Goal: Information Seeking & Learning: Learn about a topic

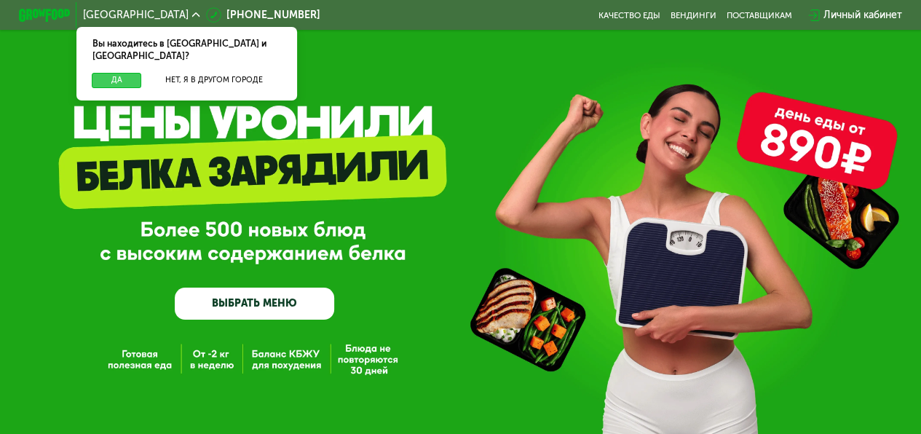
click at [127, 73] on button "Да" at bounding box center [117, 80] width 50 height 15
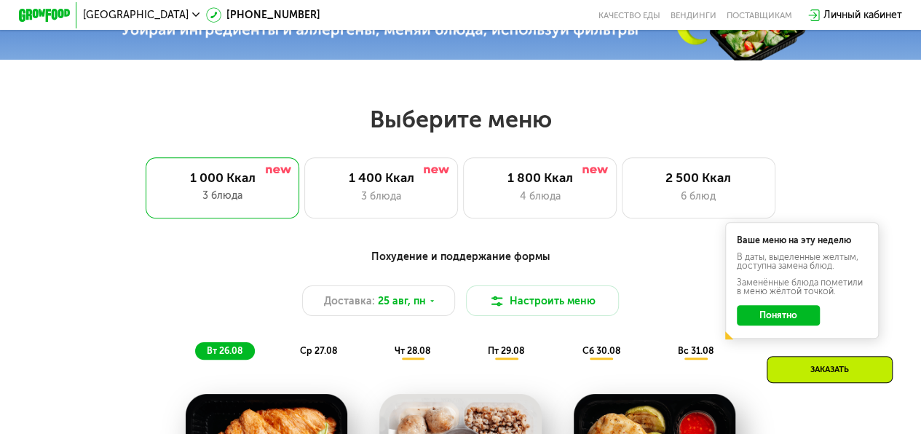
scroll to position [510, 0]
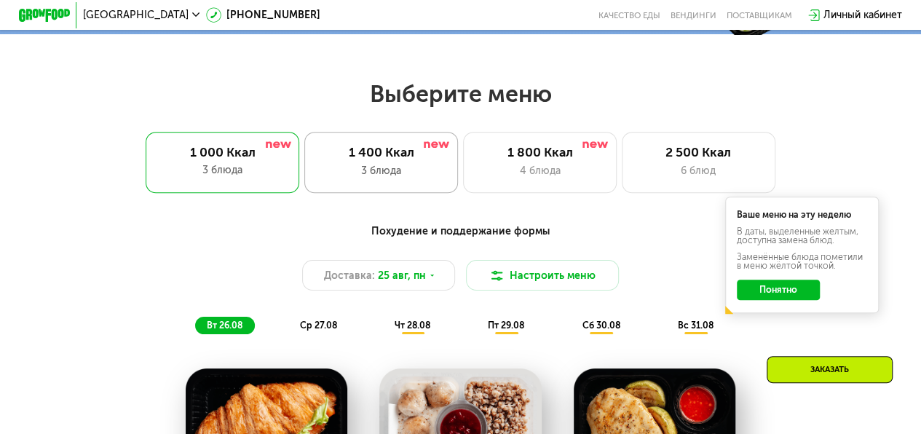
click at [376, 159] on div "1 400 Ккал" at bounding box center [381, 152] width 127 height 15
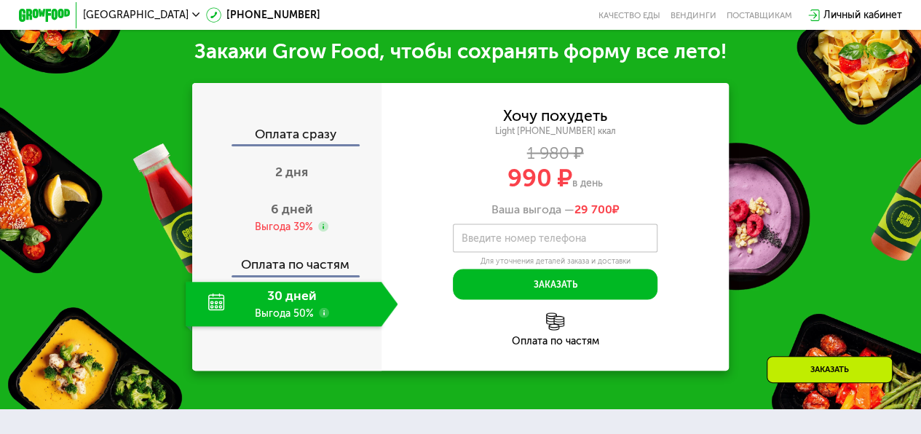
scroll to position [1310, 0]
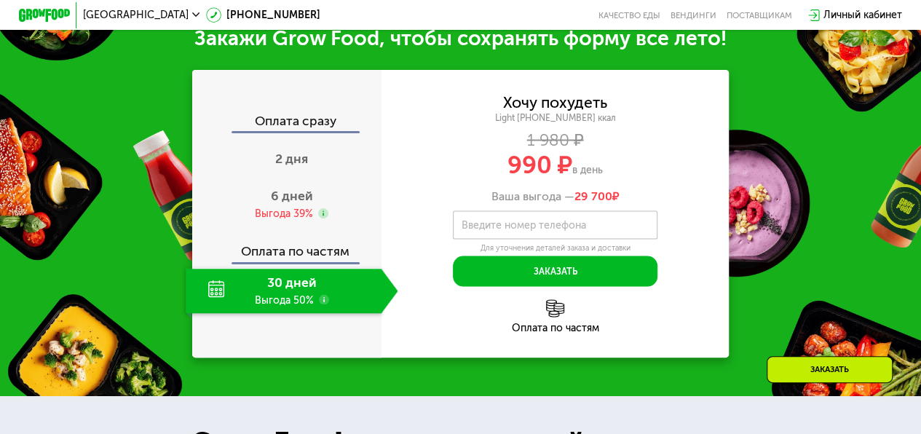
click at [297, 294] on div "30 дней Выгода 50%" at bounding box center [284, 290] width 196 height 44
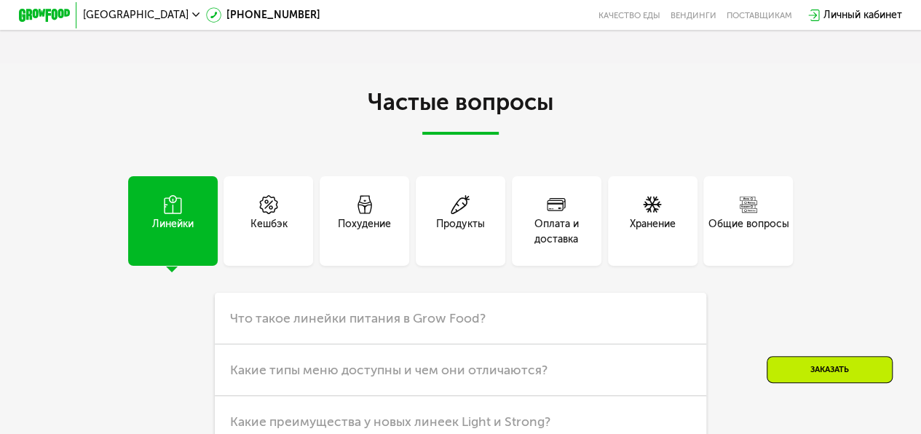
scroll to position [3019, 0]
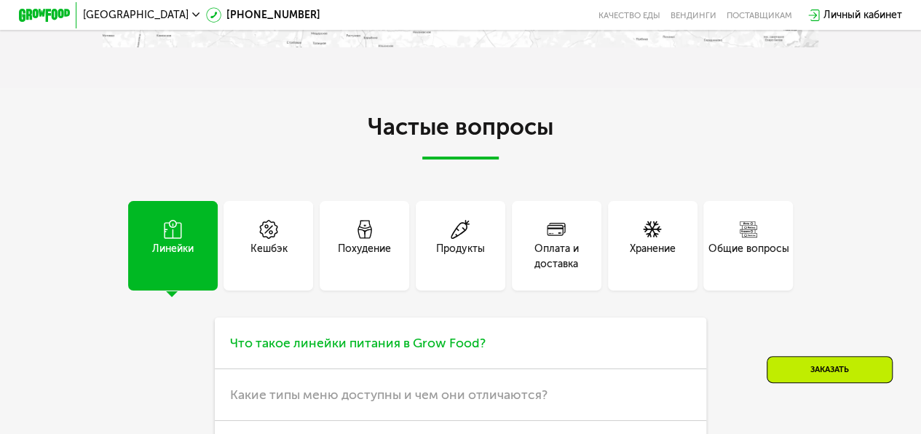
click at [427, 351] on span "Что такое линейки питания в Grow Food?" at bounding box center [358, 343] width 256 height 16
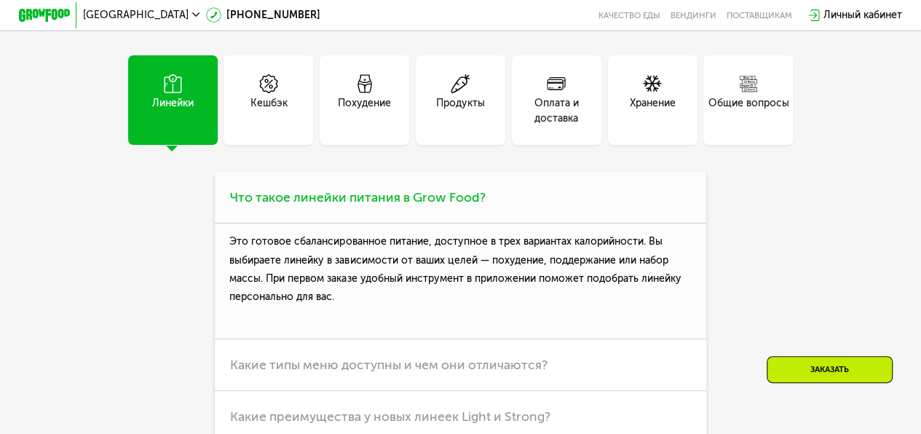
scroll to position [3237, 0]
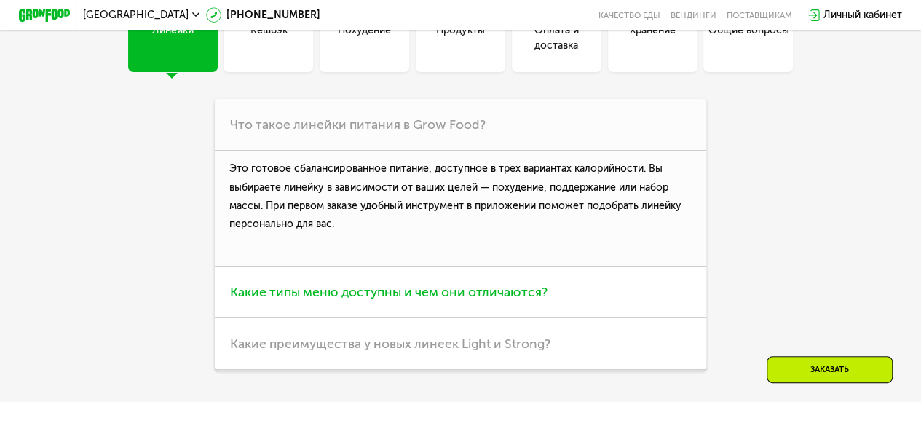
click at [407, 300] on span "Какие типы меню доступны и чем они отличаются?" at bounding box center [388, 292] width 317 height 16
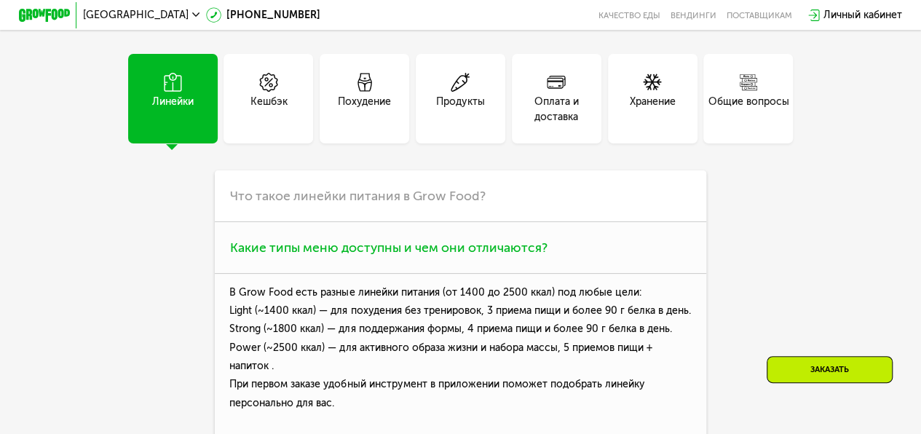
scroll to position [3164, 0]
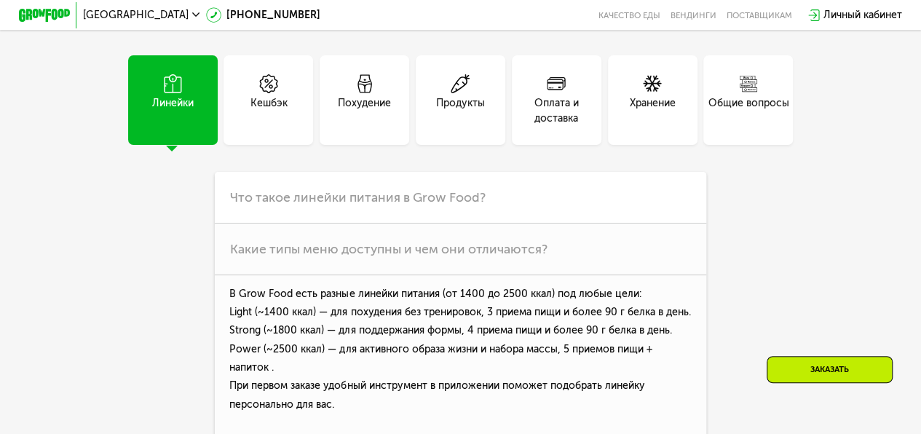
click at [263, 121] on div "Кешбэк" at bounding box center [268, 110] width 37 height 31
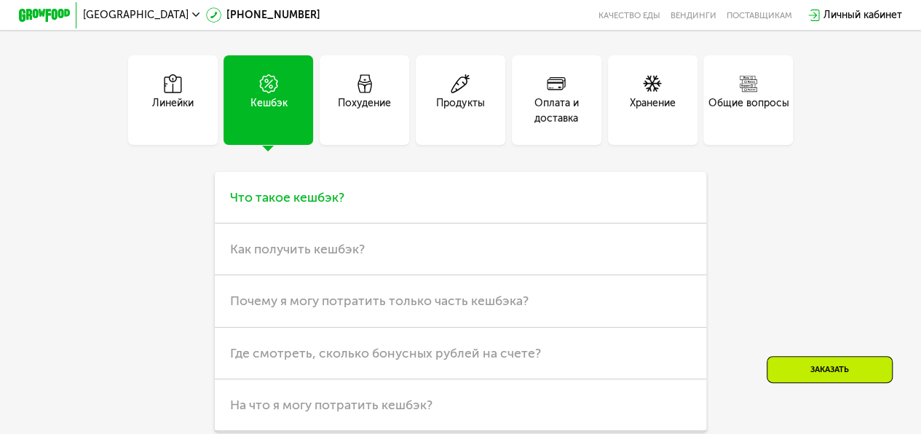
click at [304, 205] on span "Что такое кешбэк?" at bounding box center [287, 197] width 114 height 16
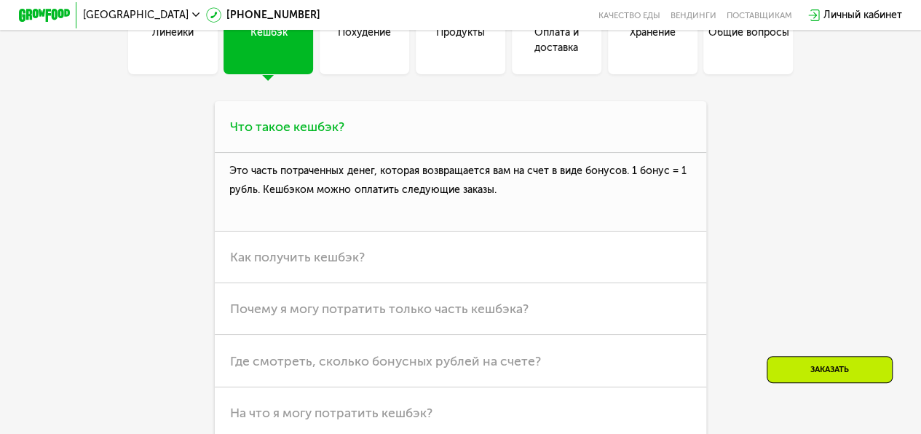
scroll to position [3237, 0]
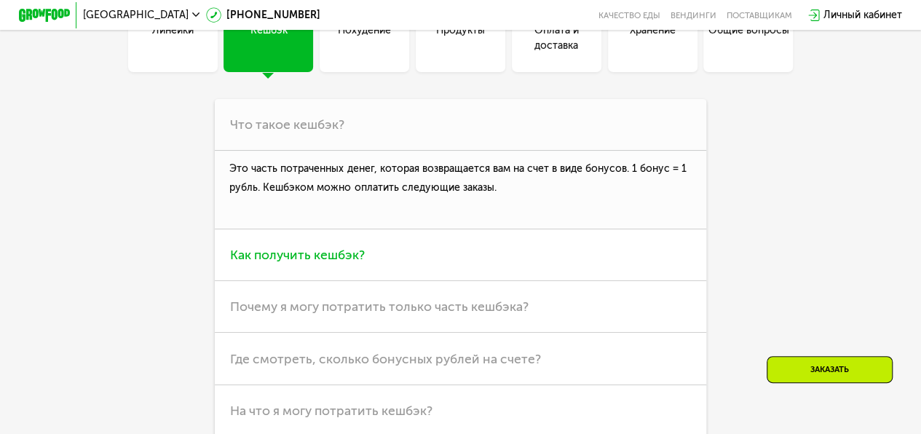
click at [307, 263] on span "Как получить кешбэк?" at bounding box center [297, 255] width 135 height 16
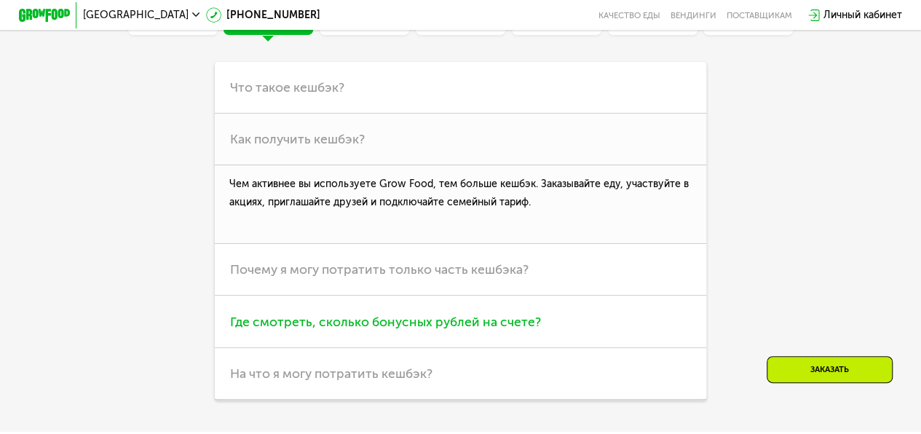
scroll to position [3164, 0]
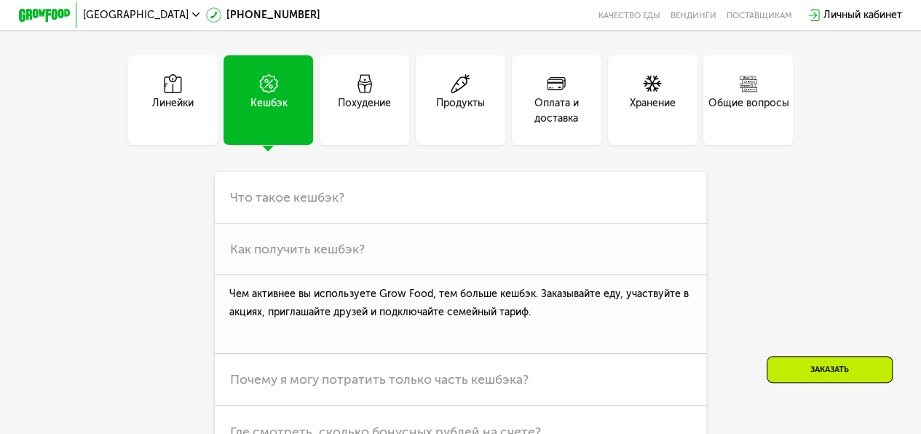
click at [363, 93] on icon at bounding box center [364, 83] width 19 height 19
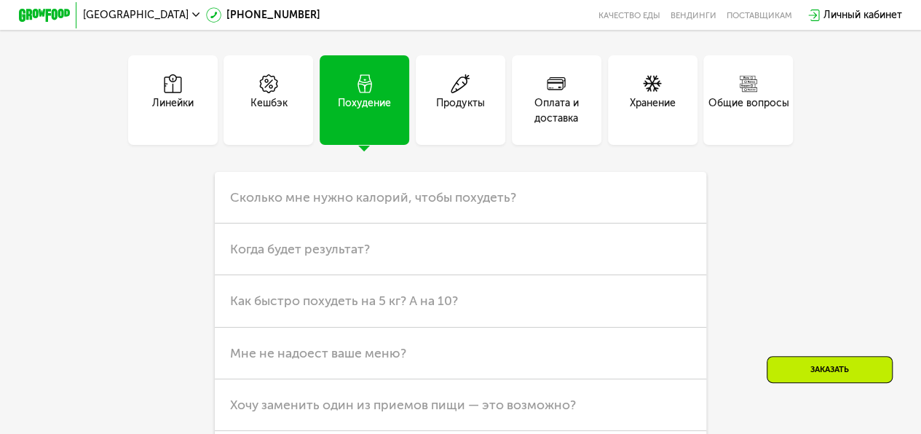
click at [459, 93] on icon at bounding box center [460, 83] width 19 height 19
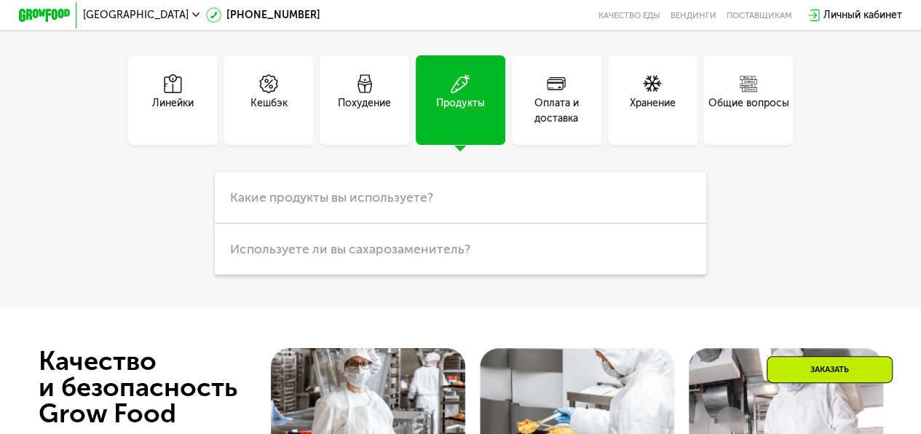
click at [557, 90] on use at bounding box center [556, 83] width 19 height 13
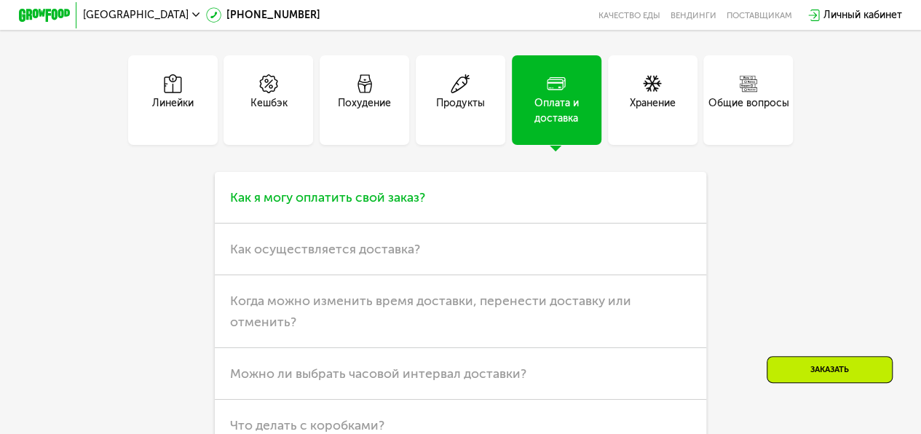
click at [412, 205] on span "Как я могу оплатить свой заказ?" at bounding box center [327, 197] width 195 height 16
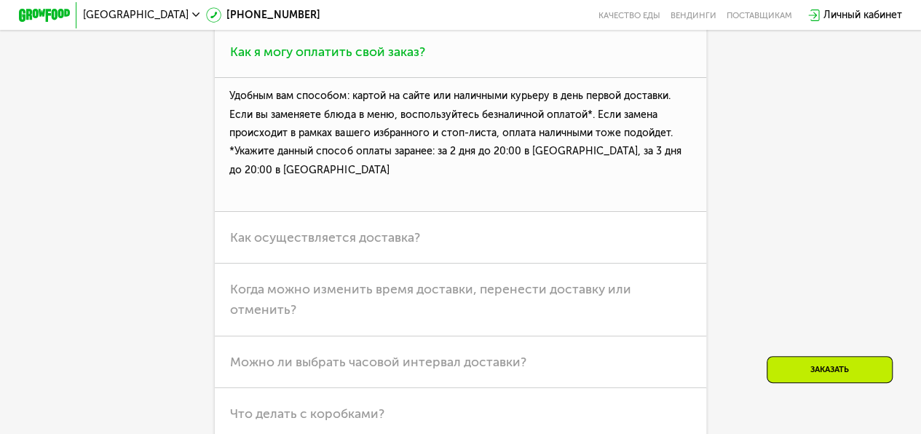
scroll to position [3383, 0]
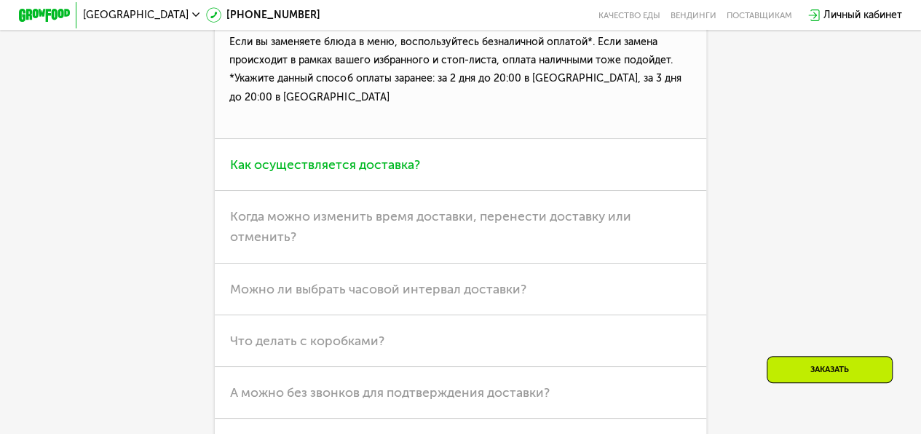
click at [388, 173] on span "Как осуществляется доставка?" at bounding box center [325, 165] width 190 height 16
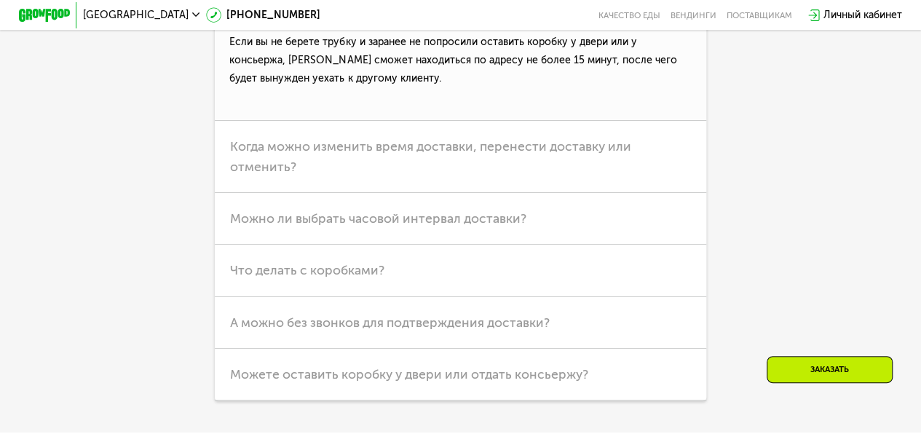
scroll to position [3601, 0]
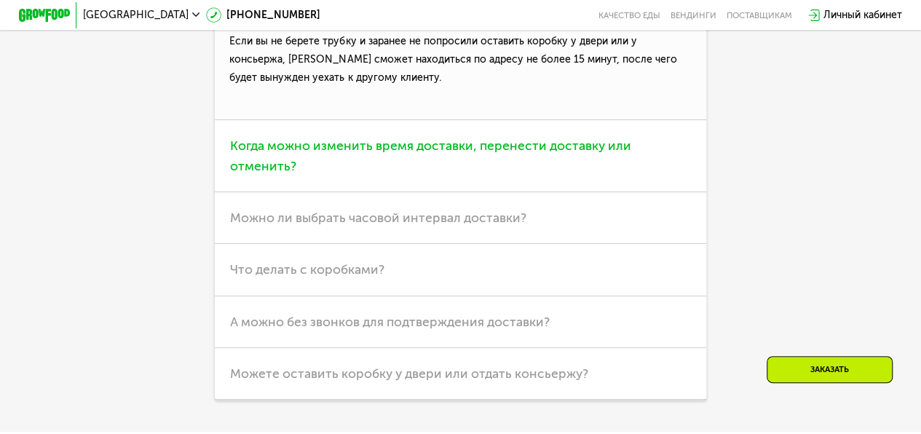
click at [390, 174] on span "Когда можно изменить время доставки, перенести доставку или отменить?" at bounding box center [430, 156] width 401 height 36
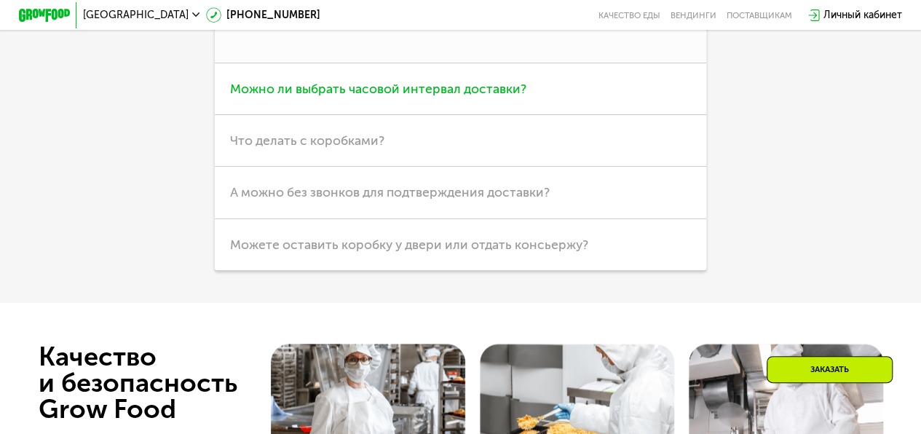
click at [408, 97] on span "Можно ли выбрать часовой интервал доставки?" at bounding box center [378, 89] width 296 height 16
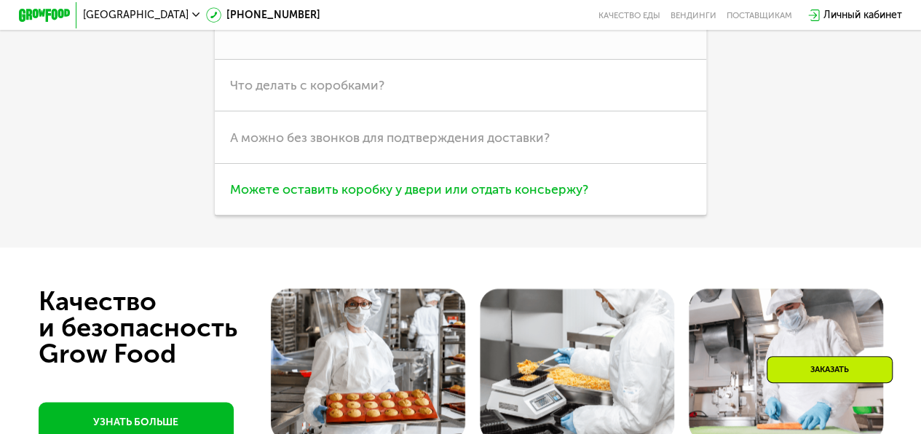
click at [427, 197] on span "Можете оставить коробку у двери или отдать консьержу?" at bounding box center [409, 189] width 358 height 16
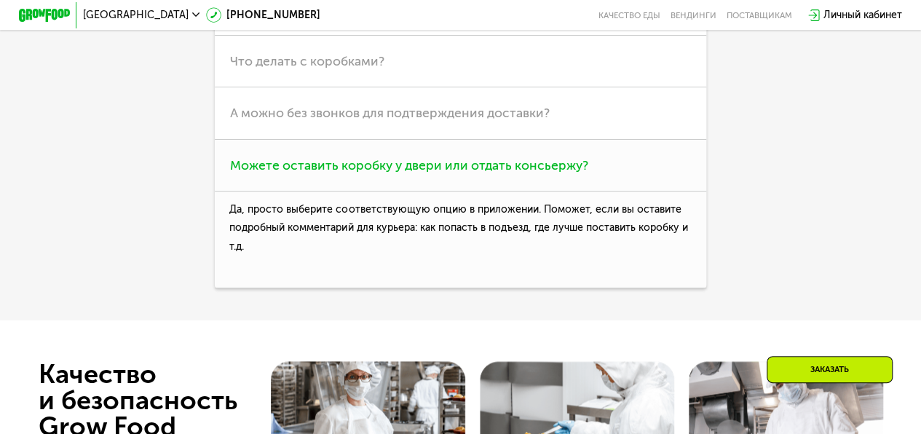
scroll to position [3455, 0]
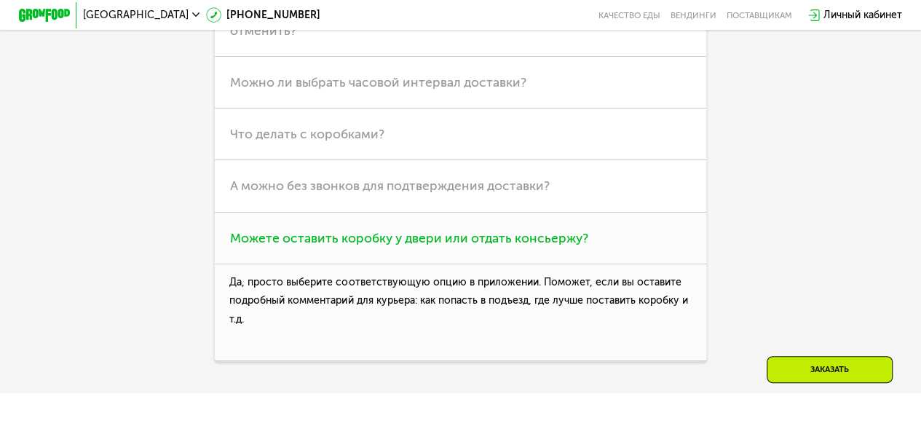
click at [427, 194] on span "А можно без звонков для подтверждения доставки?" at bounding box center [390, 186] width 320 height 16
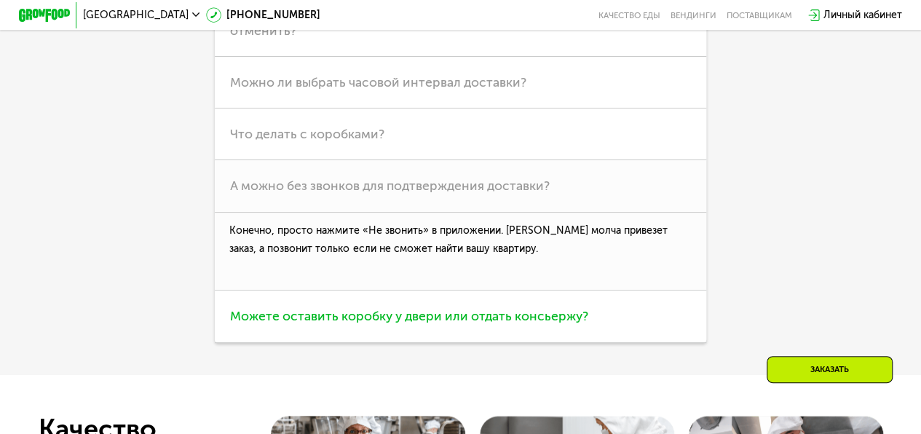
scroll to position [3383, 0]
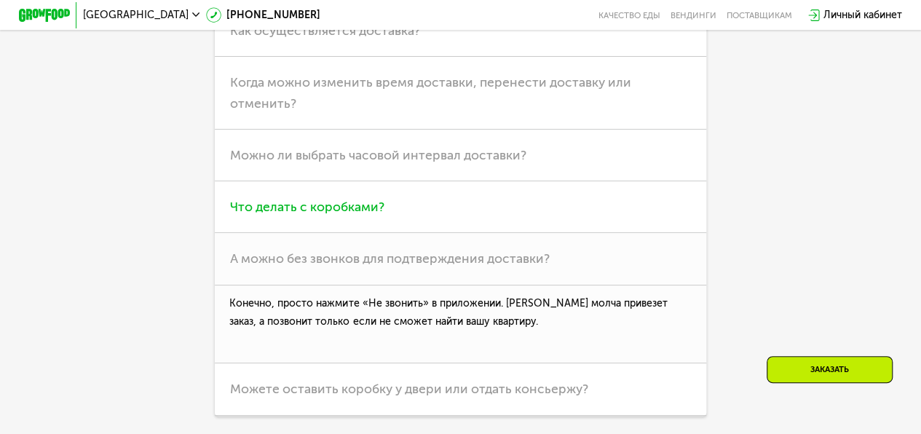
click at [370, 215] on span "Что делать с коробками?" at bounding box center [307, 207] width 154 height 16
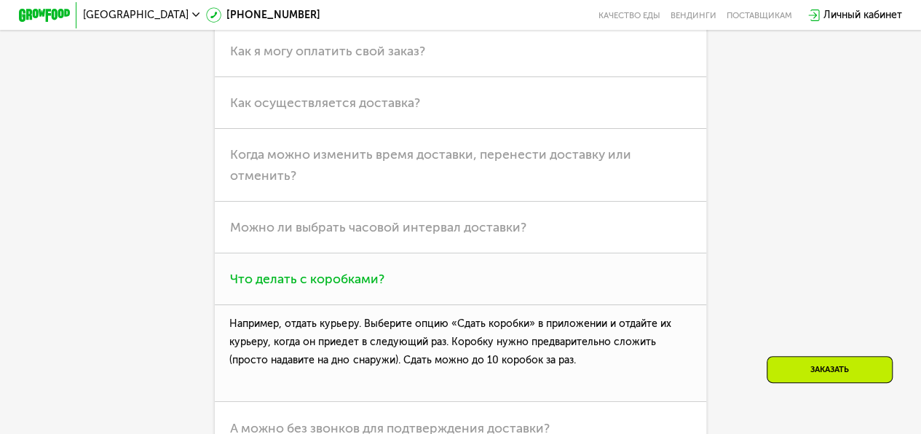
scroll to position [3310, 0]
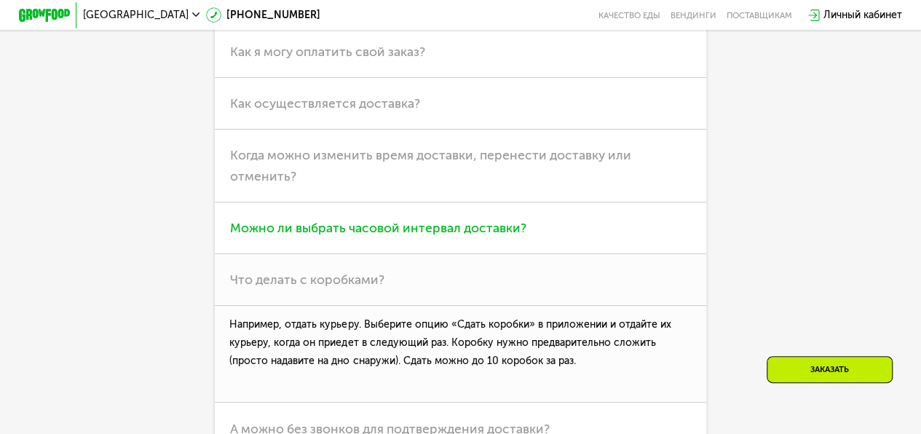
click at [359, 236] on span "Можно ли выбрать часовой интервал доставки?" at bounding box center [378, 228] width 296 height 16
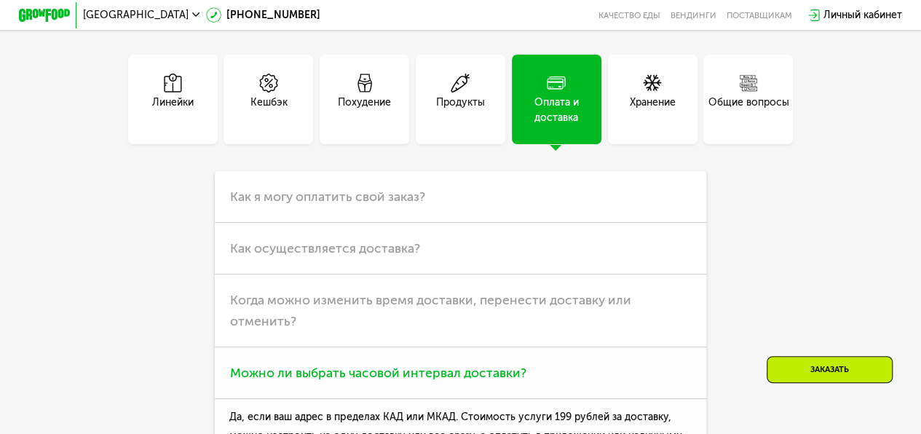
scroll to position [3164, 0]
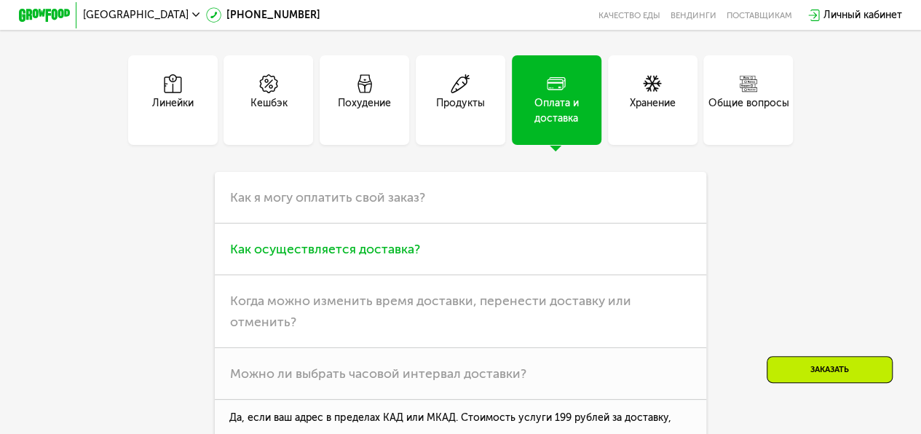
click at [361, 257] on span "Как осуществляется доставка?" at bounding box center [325, 249] width 190 height 16
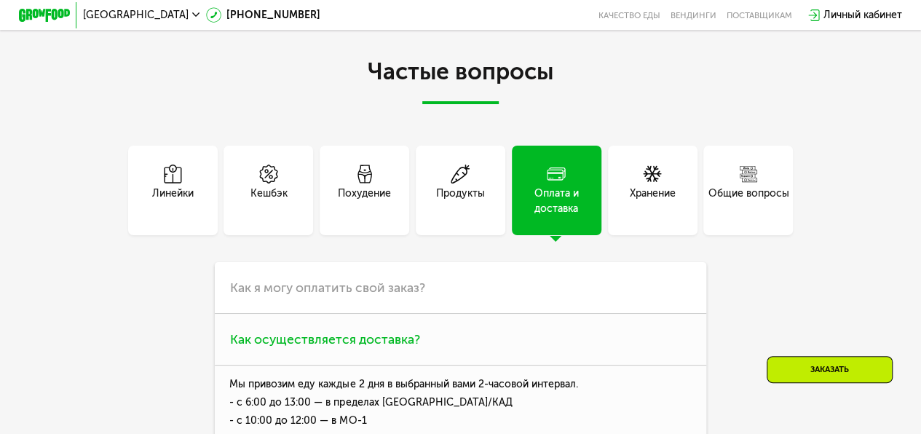
scroll to position [3019, 0]
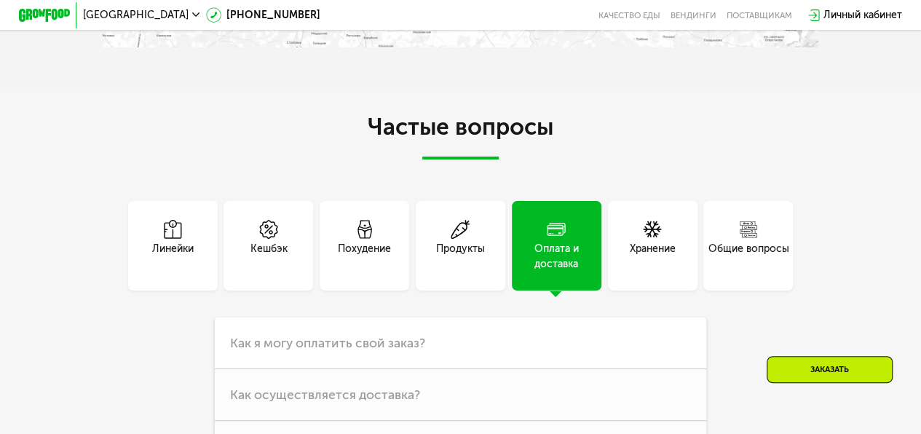
click at [661, 239] on icon at bounding box center [652, 229] width 19 height 19
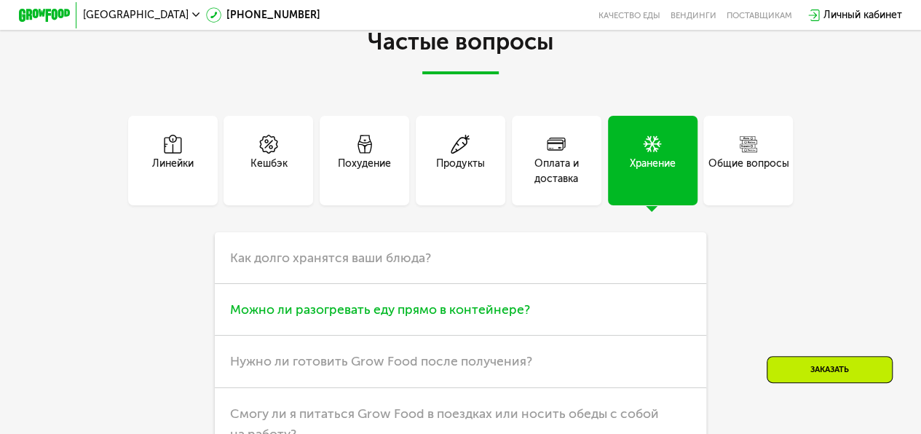
scroll to position [3164, 0]
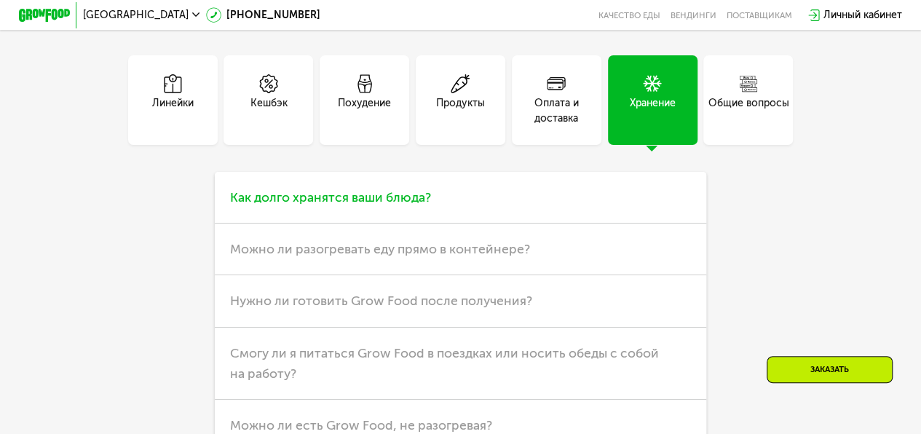
click at [408, 205] on span "Как долго хранятся ваши блюда?" at bounding box center [330, 197] width 201 height 16
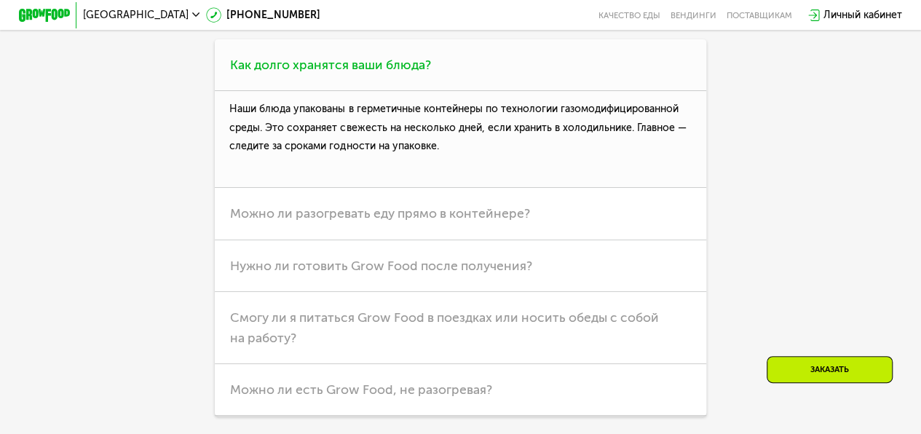
scroll to position [3310, 0]
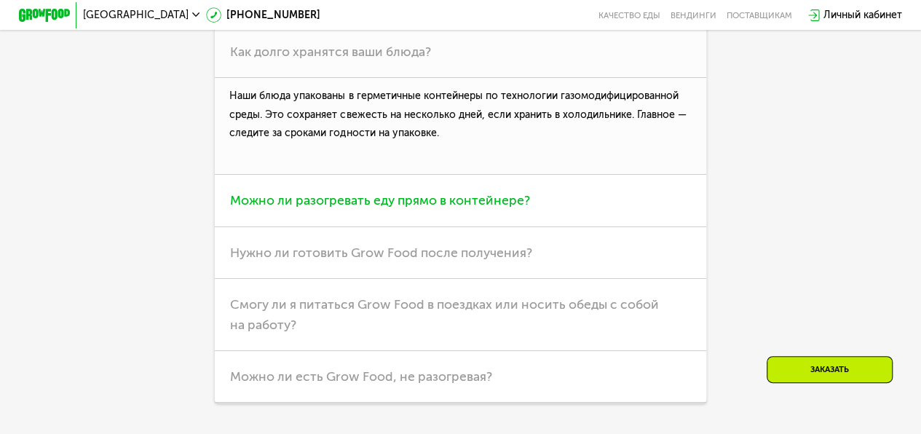
click at [447, 208] on span "Можно ли разогревать еду прямо в контейнере?" at bounding box center [380, 200] width 300 height 16
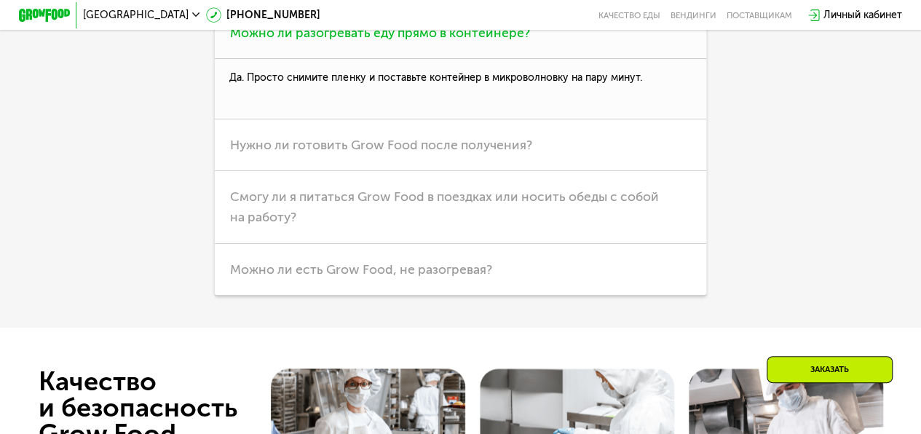
scroll to position [3383, 0]
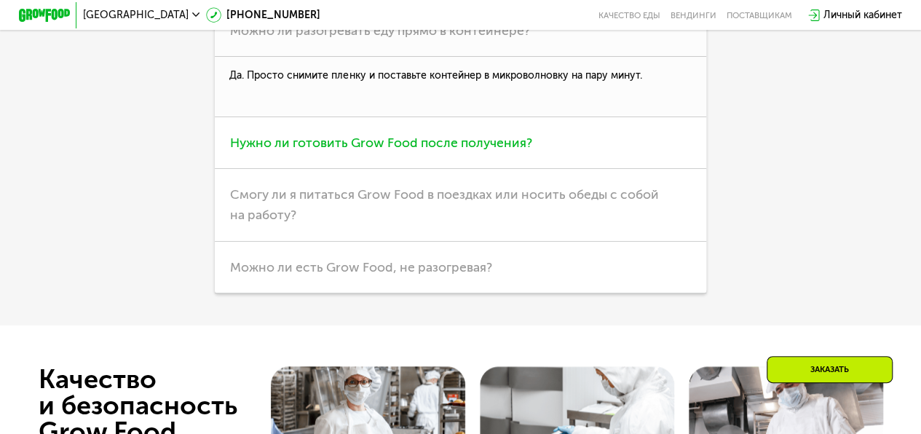
click at [445, 151] on span "Нужно ли готовить Grow Food после получения?" at bounding box center [381, 143] width 302 height 16
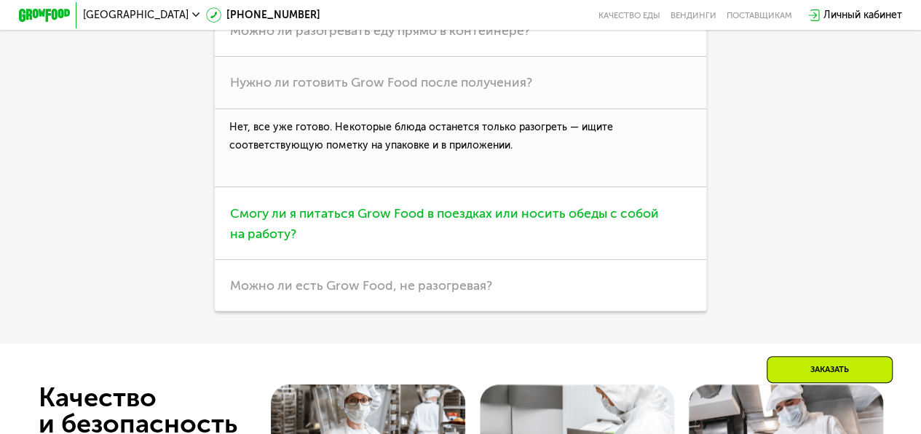
click at [454, 240] on span "Смогу ли я питаться Grow Food в поездках или носить обеды с собой на работу?" at bounding box center [444, 223] width 429 height 36
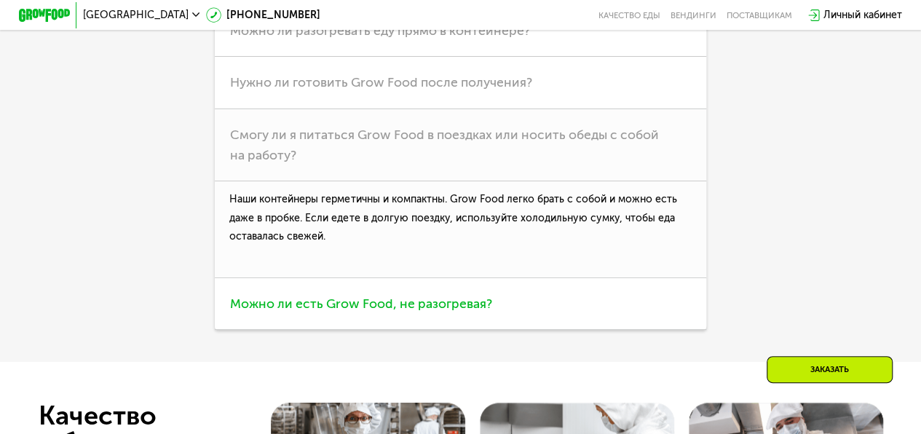
click at [473, 312] on span "Можно ли есть Grow Food, не разогревая?" at bounding box center [361, 304] width 262 height 16
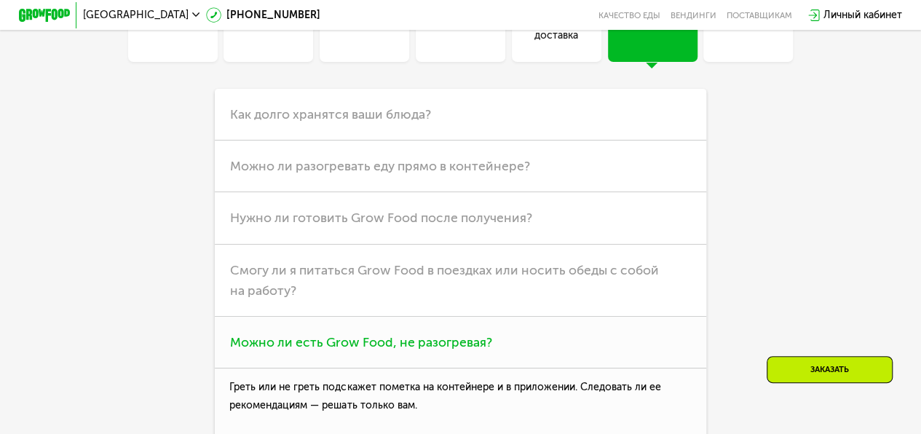
scroll to position [3091, 0]
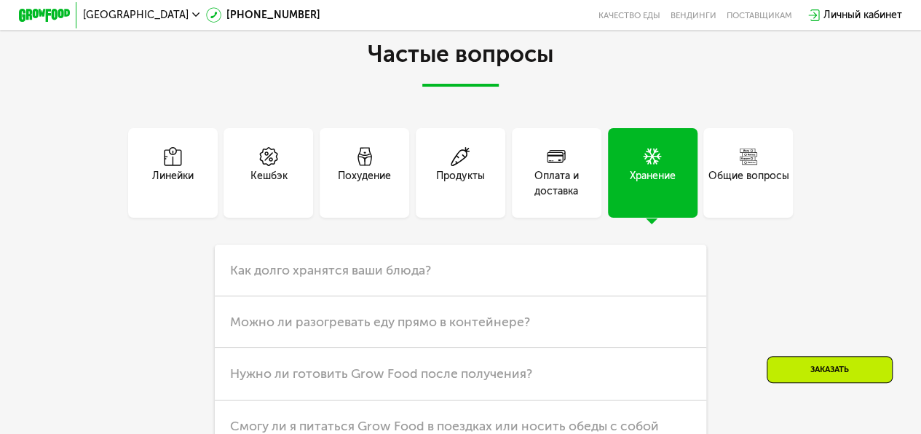
click at [750, 166] on icon at bounding box center [748, 156] width 19 height 19
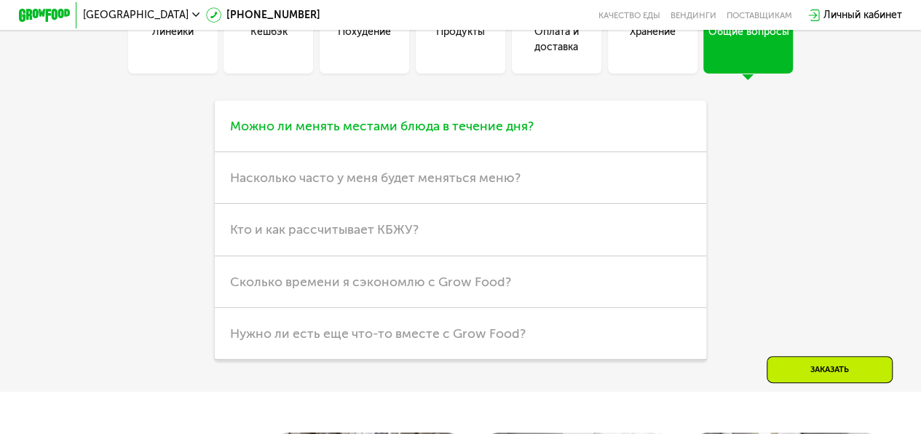
scroll to position [3237, 0]
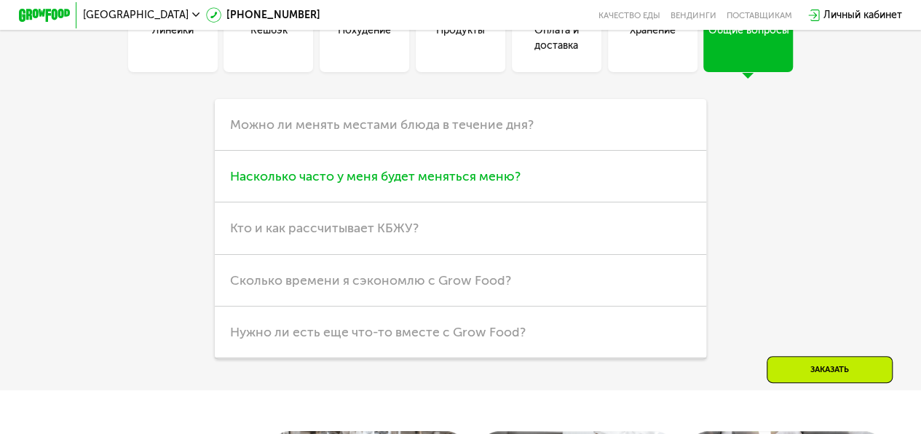
click at [456, 184] on span "Насколько часто у меня будет меняться меню?" at bounding box center [375, 176] width 290 height 16
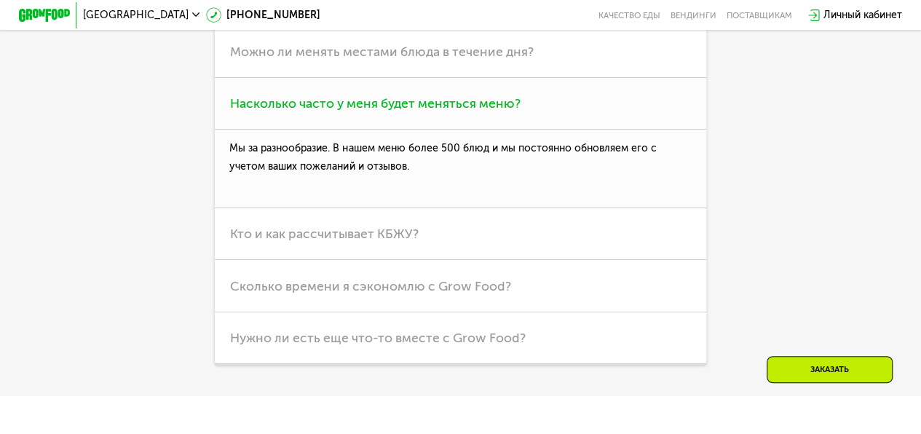
scroll to position [3383, 0]
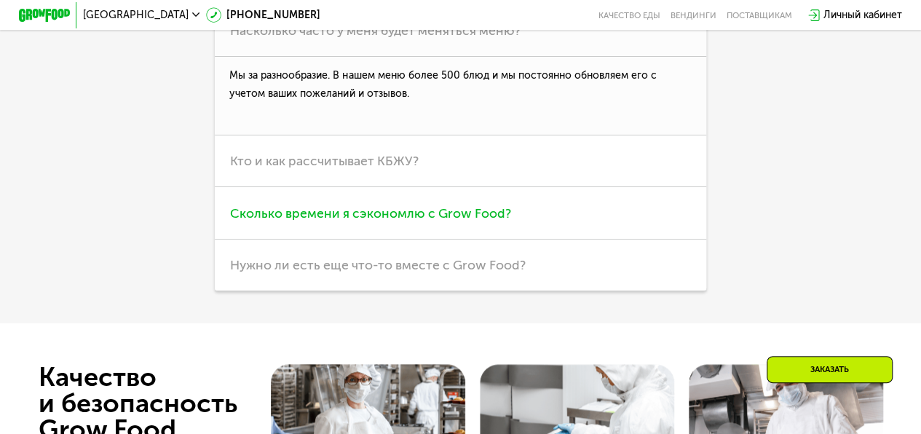
click at [455, 221] on span "Сколько времени я сэкономлю с Grow Food?" at bounding box center [370, 213] width 281 height 16
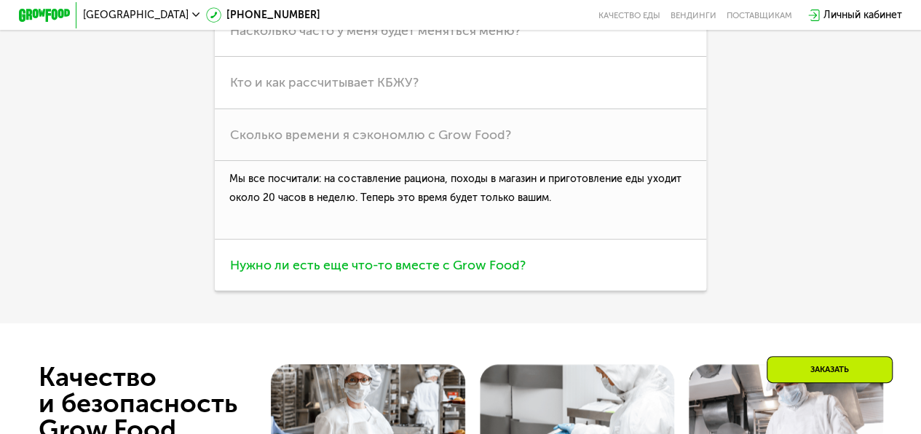
click at [480, 273] on span "Нужно ли есть еще что-то вместе с Grow Food?" at bounding box center [378, 265] width 296 height 16
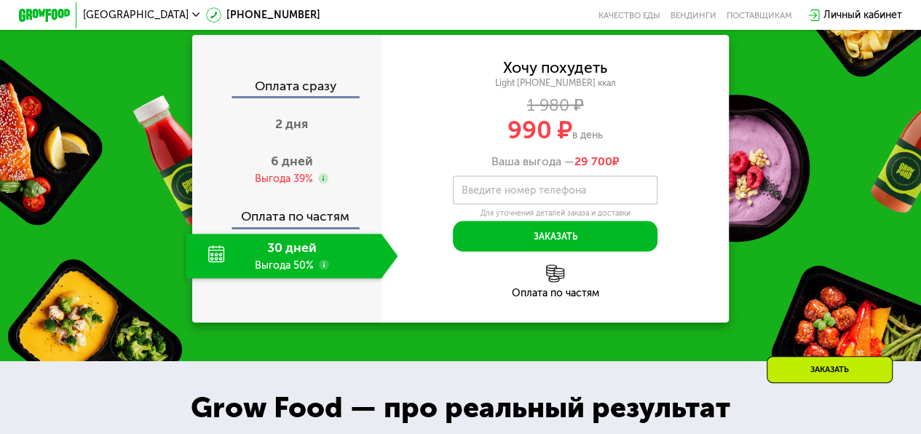
scroll to position [1344, 0]
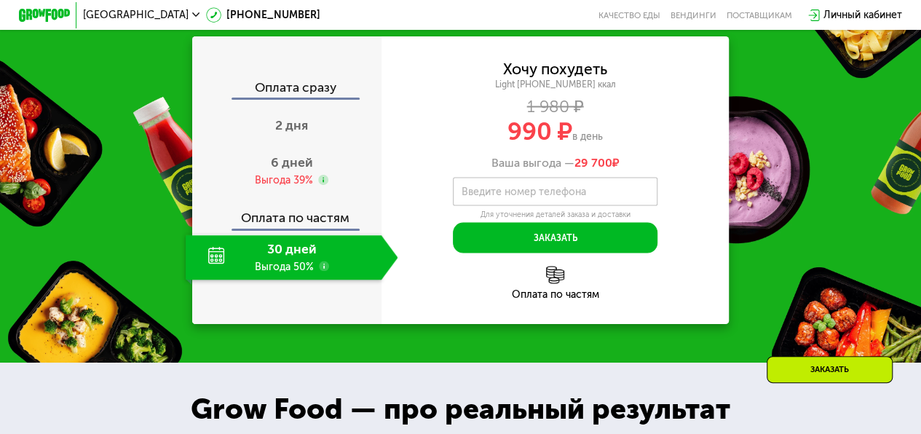
click at [778, 272] on div "Закажи Grow Food, чтобы сохранять форму все лето! Оплата сразу 2 дня 6 дней Выг…" at bounding box center [460, 157] width 921 height 409
